Goal: Find specific page/section: Find specific page/section

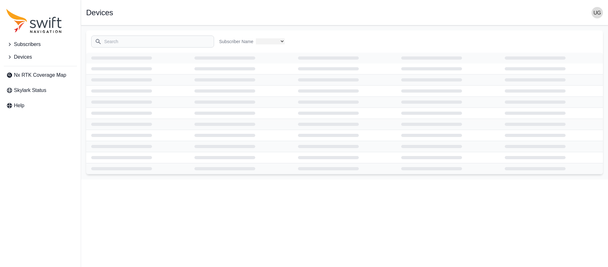
select select "3b15b43b-1669-4ed1-98a2-52b11d9c3b06"
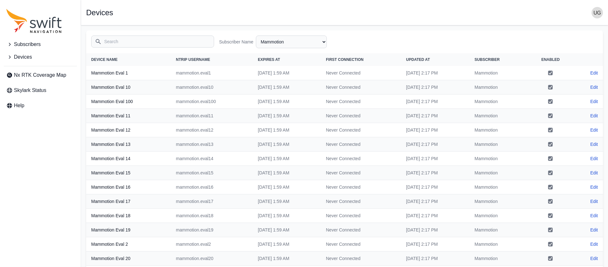
click at [176, 40] on input "Search" at bounding box center [152, 41] width 123 height 12
type input "mammotion"
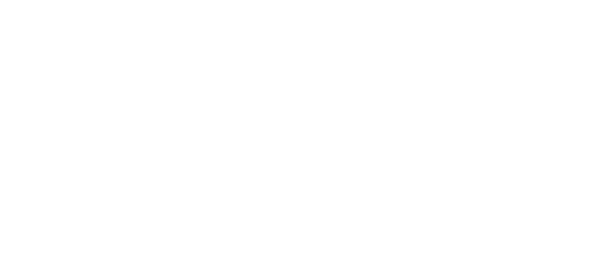
select select
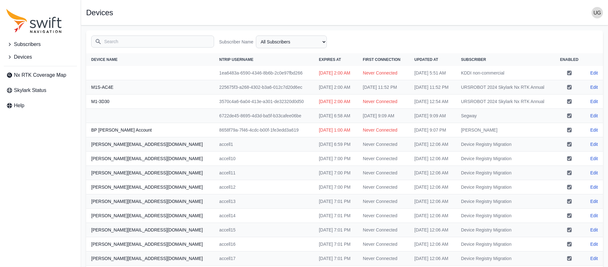
click at [139, 39] on input "Search" at bounding box center [152, 41] width 123 height 12
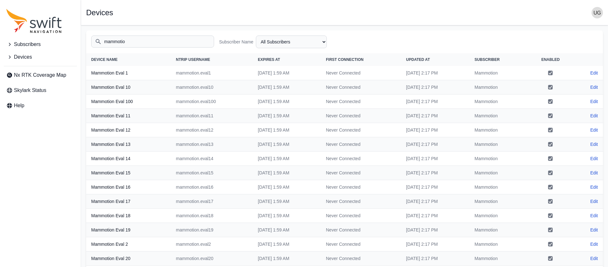
scroll to position [111, 0]
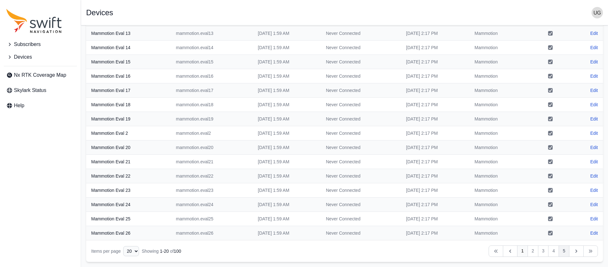
type input "mammotio"
click at [565, 250] on link "5" at bounding box center [563, 250] width 11 height 11
click at [135, 251] on select "10 15 20 25 50" at bounding box center [131, 251] width 16 height 10
select select "50"
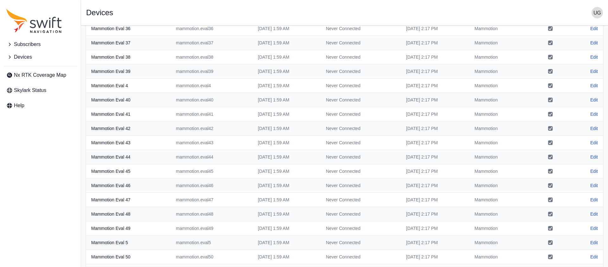
scroll to position [538, 0]
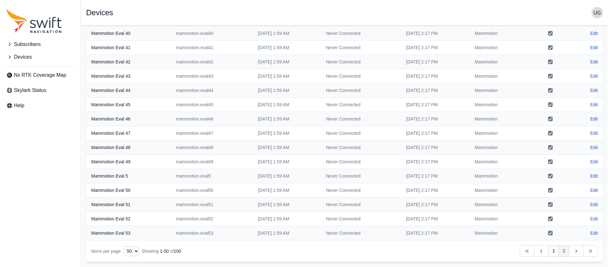
click at [565, 250] on link "2" at bounding box center [563, 250] width 11 height 11
